Goal: Book appointment/travel/reservation

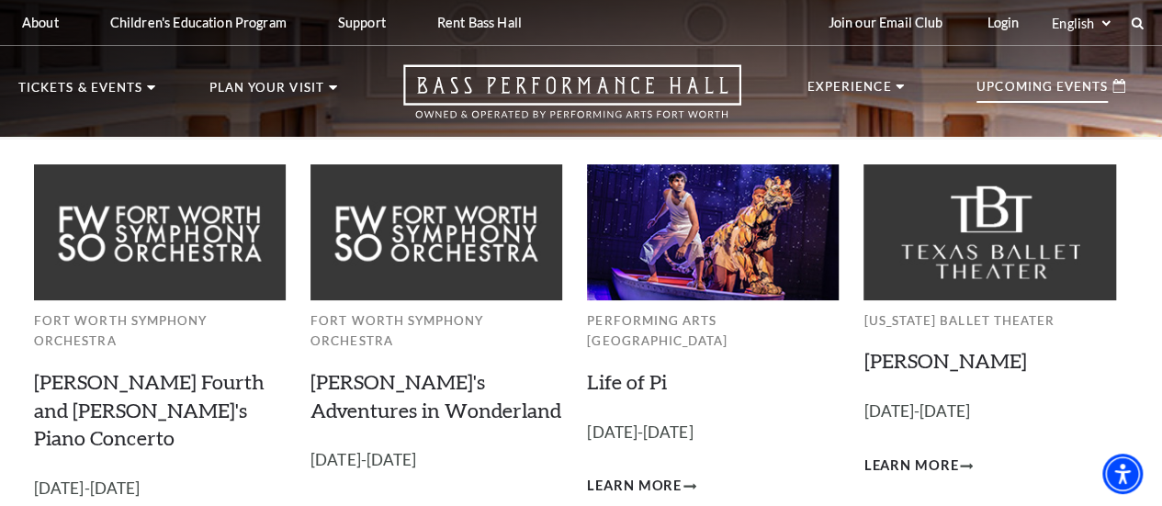
click at [1040, 87] on p "Upcoming Events" at bounding box center [1041, 92] width 131 height 22
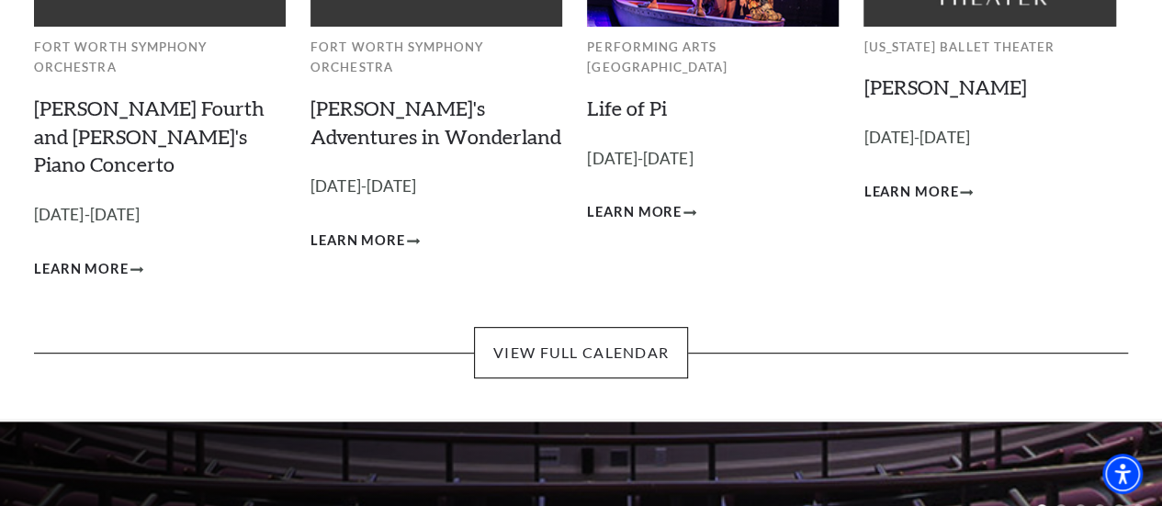
scroll to position [276, 0]
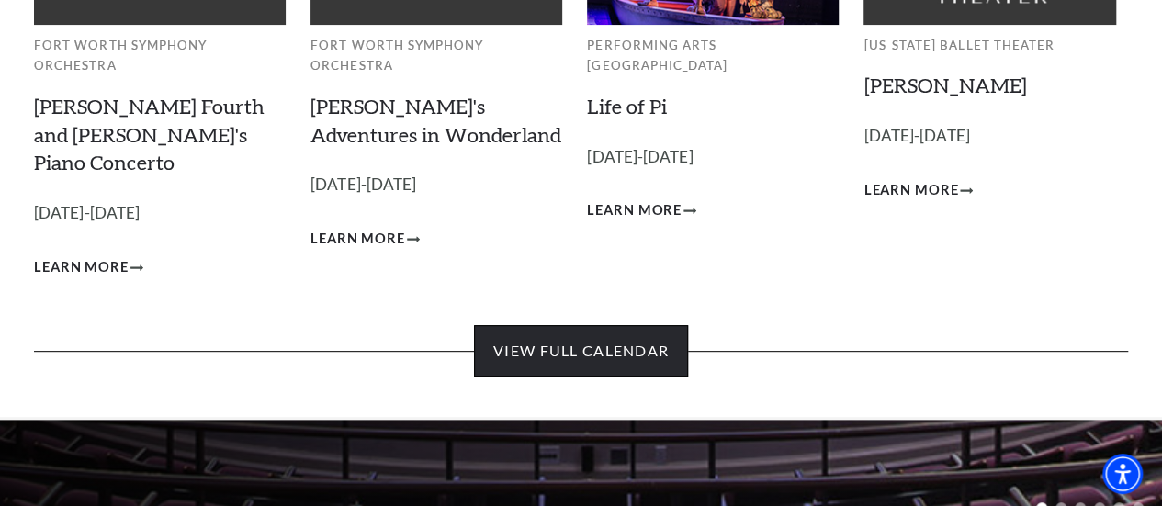
click at [611, 330] on link "View Full Calendar" at bounding box center [581, 350] width 214 height 51
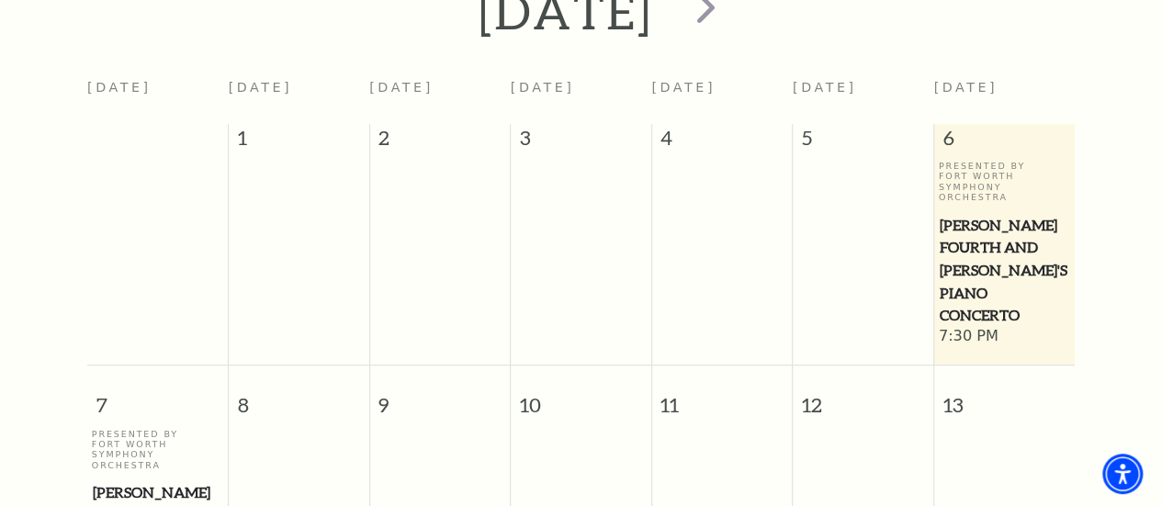
scroll to position [162, 0]
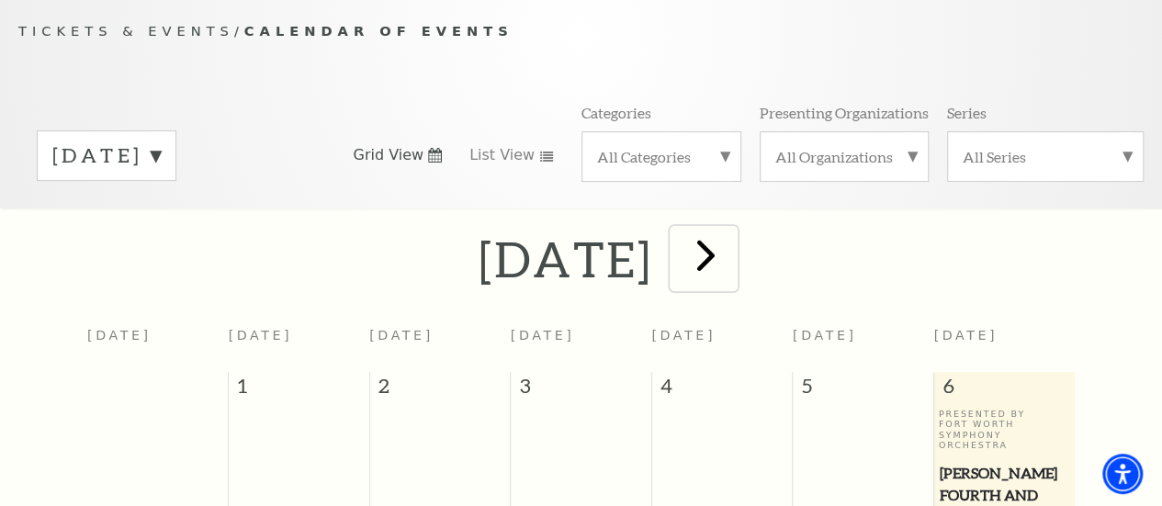
click at [732, 260] on span "next" at bounding box center [706, 255] width 52 height 52
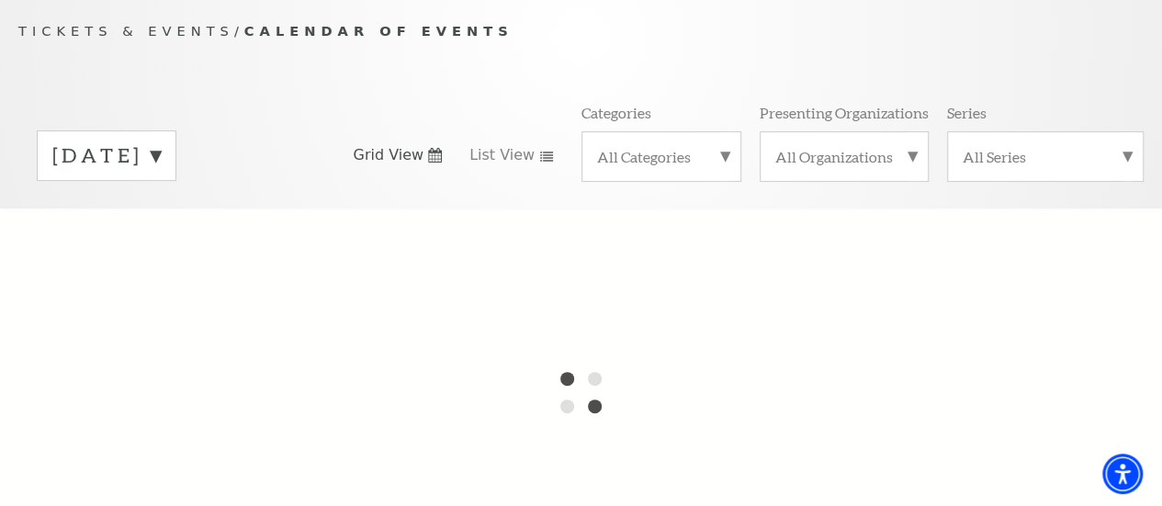
click at [161, 164] on label "September 2025" at bounding box center [106, 155] width 108 height 28
click at [158, 279] on div at bounding box center [581, 392] width 1162 height 367
click at [435, 266] on div at bounding box center [581, 392] width 1162 height 367
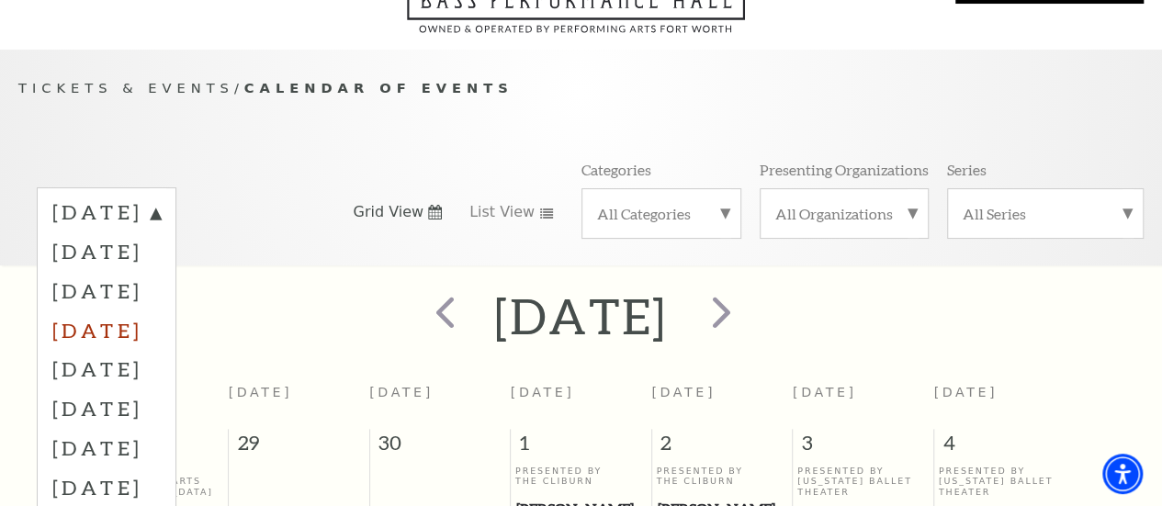
scroll to position [184, 0]
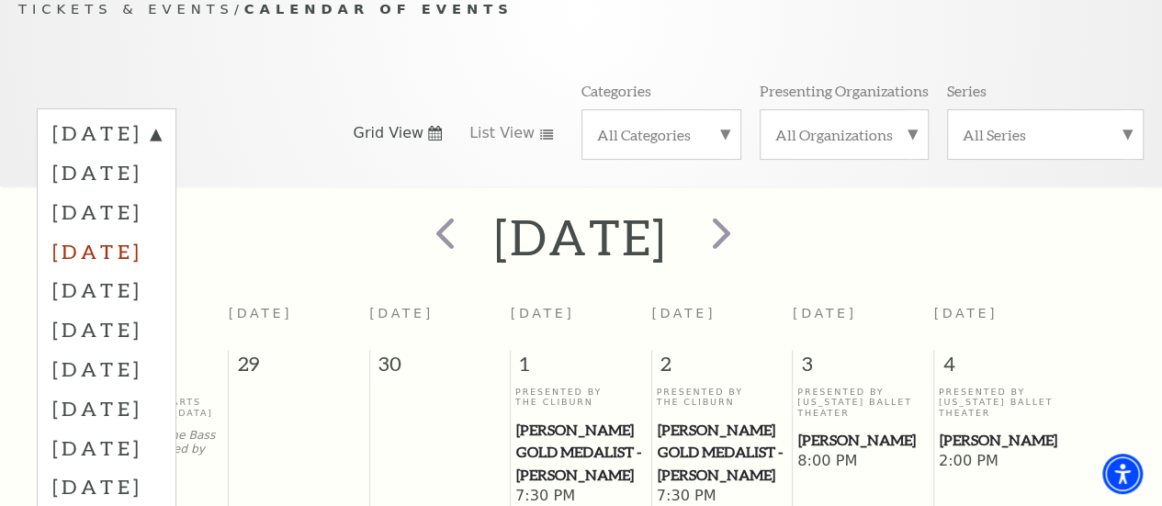
click at [148, 256] on label "December 2025" at bounding box center [106, 251] width 108 height 40
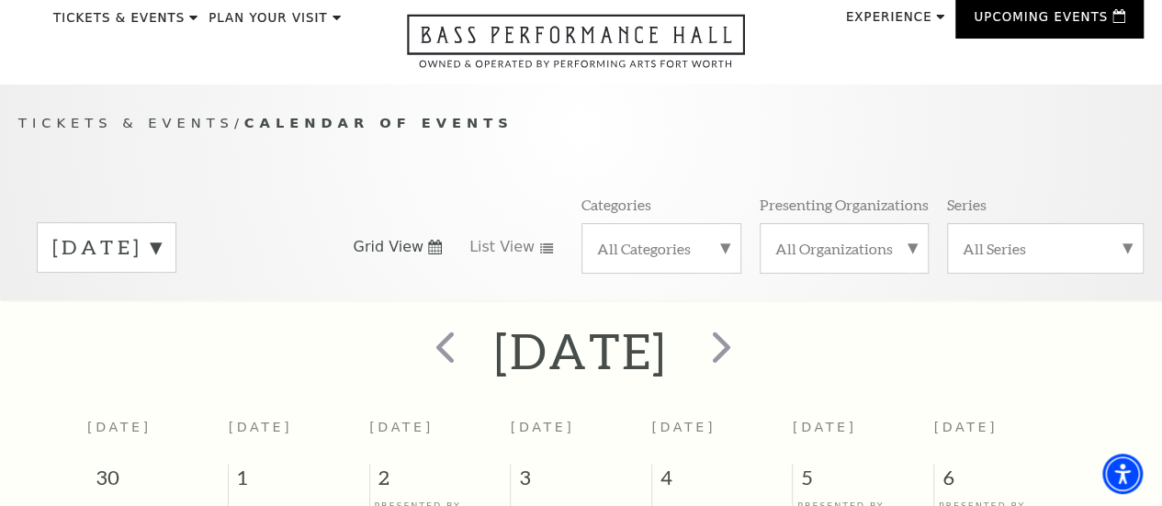
scroll to position [0, 0]
